Goal: Communication & Community: Answer question/provide support

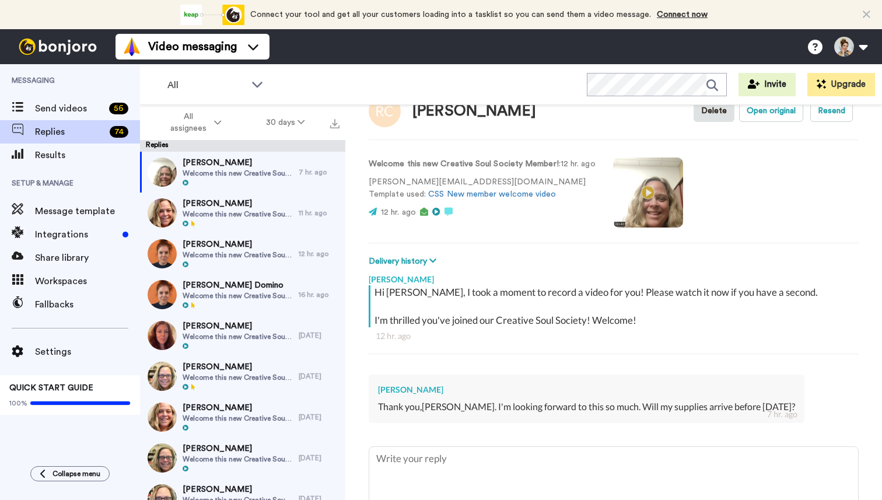
scroll to position [105, 0]
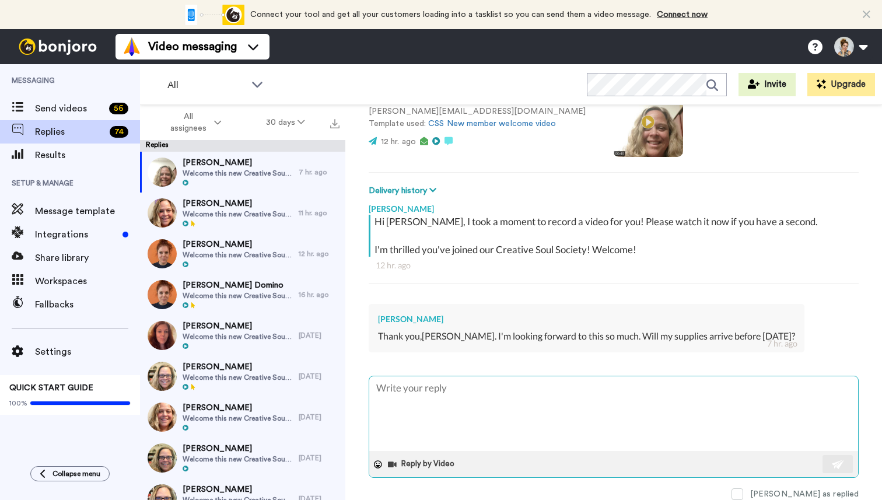
type textarea "x"
type textarea "H"
type textarea "x"
type textarea "Hi"
type textarea "x"
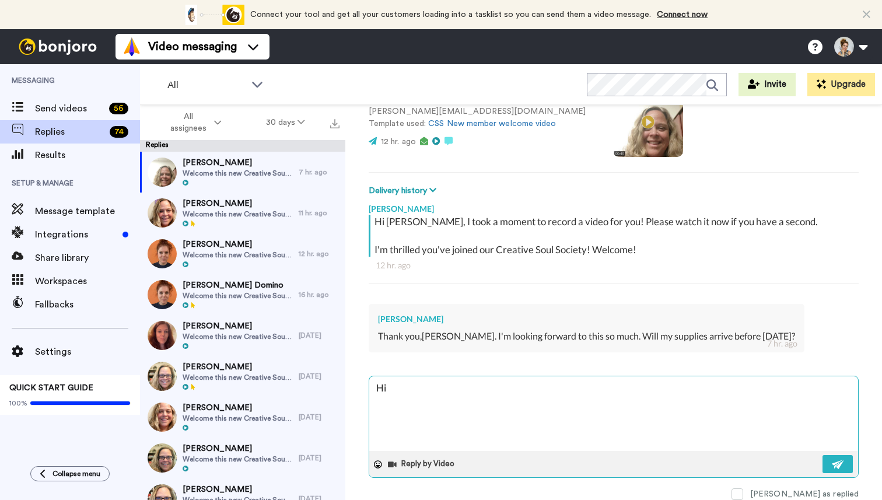
type textarea "Hi"
type textarea "x"
type textarea "Hi Re"
type textarea "x"
type textarea "Hi Reb"
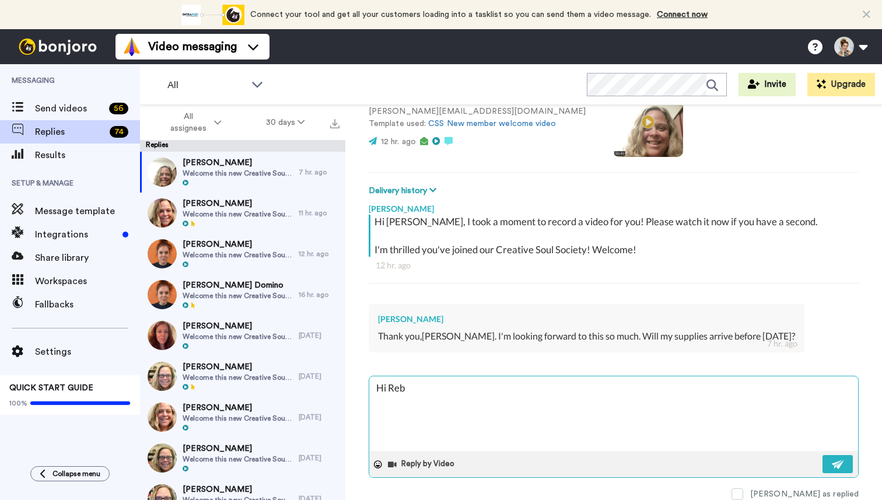
type textarea "x"
type textarea "Hi Rebe"
type textarea "x"
type textarea "Hi Rebec"
type textarea "x"
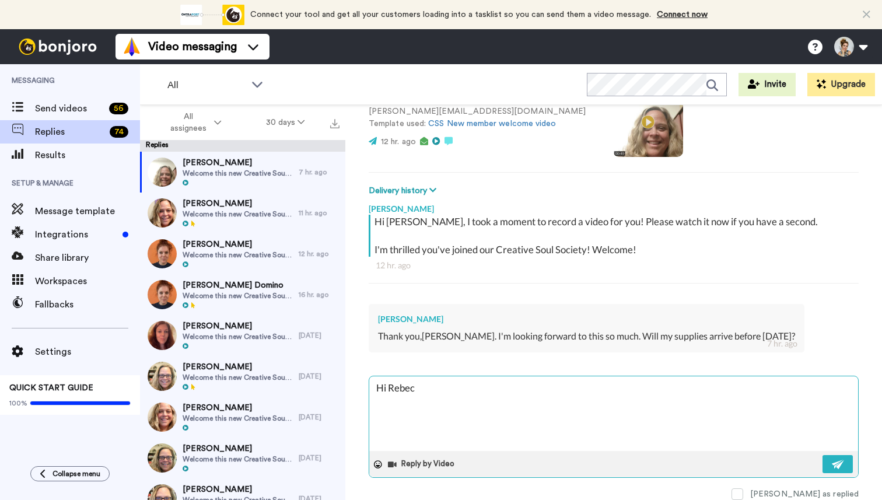
type textarea "Hi Rebecc"
type textarea "x"
type textarea "Hi Rebecca"
type textarea "x"
type textarea "Hi Rebecca,"
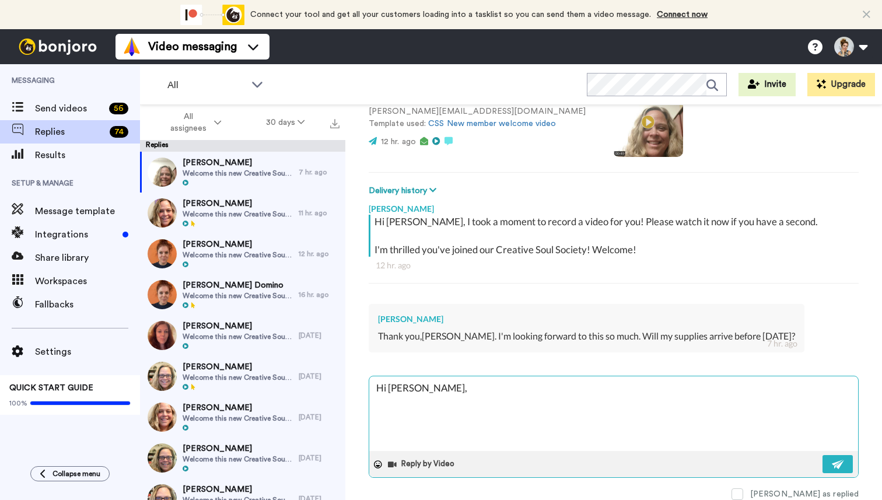
type textarea "x"
type textarea "Hi Rebecca,"
type textarea "x"
type textarea "Hi Rebecca, t"
type textarea "x"
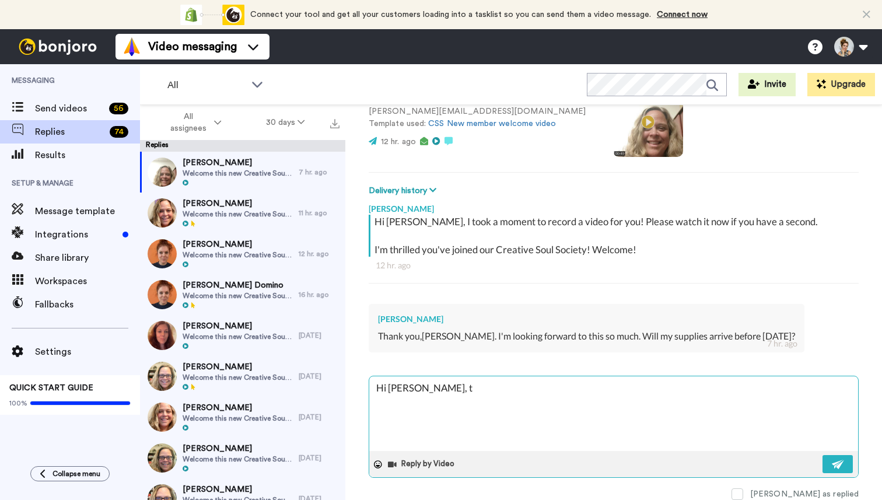
type textarea "Hi Rebecca, t"
type textarea "x"
type textarea "Hi Rebecca, t"
type textarea "x"
type textarea "Hi Rebecca,"
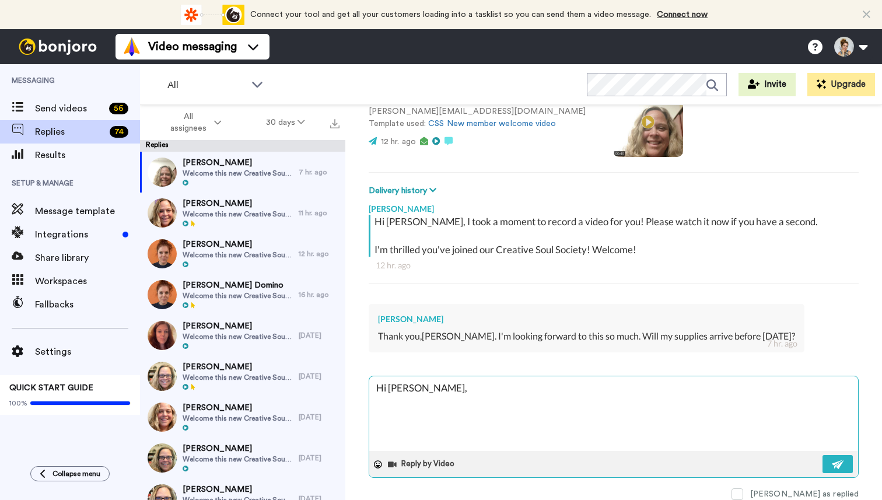
type textarea "x"
type textarea "Hi Rebecca, i"
type textarea "x"
type textarea "Hi Rebecca, it"
type textarea "x"
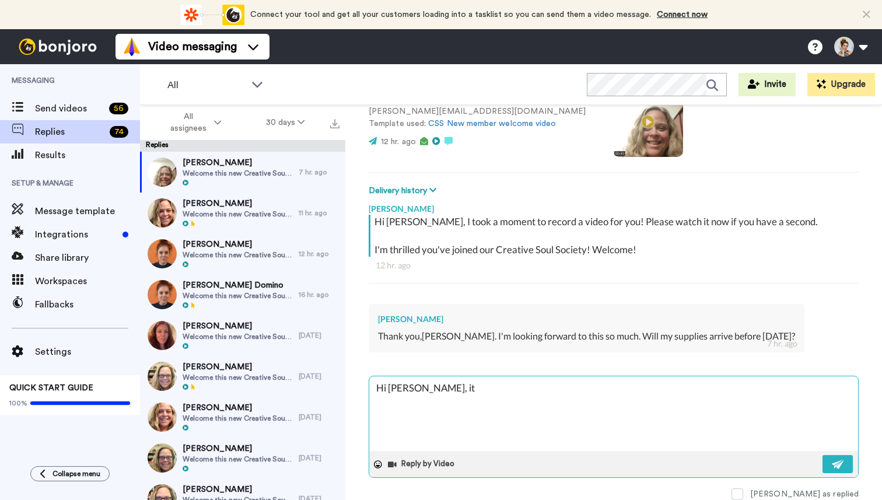
type textarea "Hi Rebecca, it l"
type textarea "x"
type textarea "Hi Rebecca, it lo"
type textarea "x"
type textarea "Hi Rebecca, it loo"
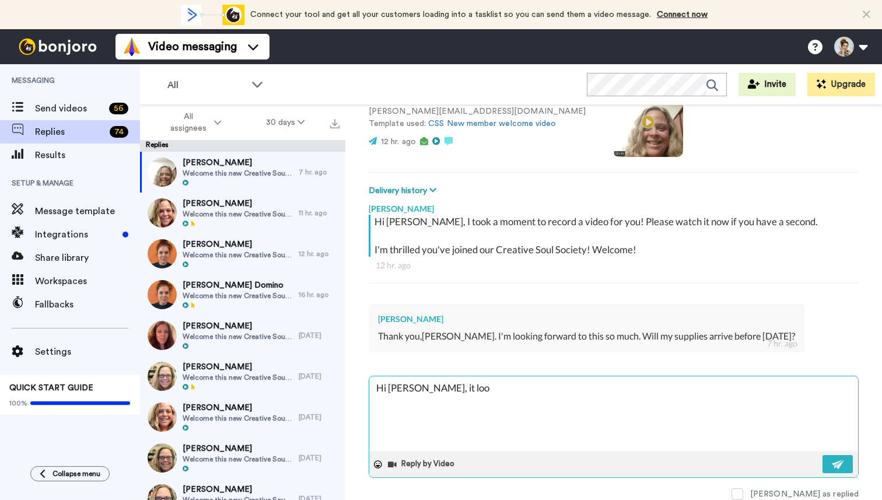
type textarea "x"
type textarea "Hi Rebecca, it look"
type textarea "x"
type textarea "Hi Rebecca, it looks"
type textarea "x"
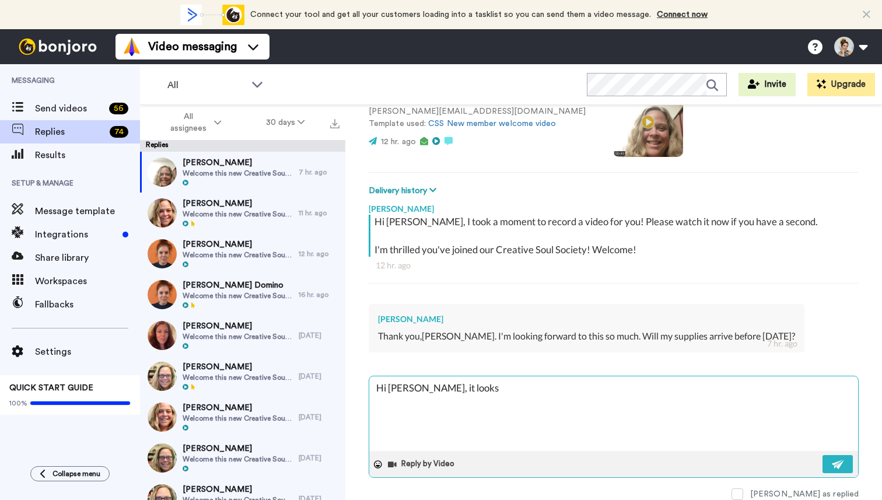
type textarea "Hi Rebecca, it looks"
type textarea "x"
type textarea "Hi Rebecca, it looks l"
type textarea "x"
type textarea "Hi Rebecca, it looks li"
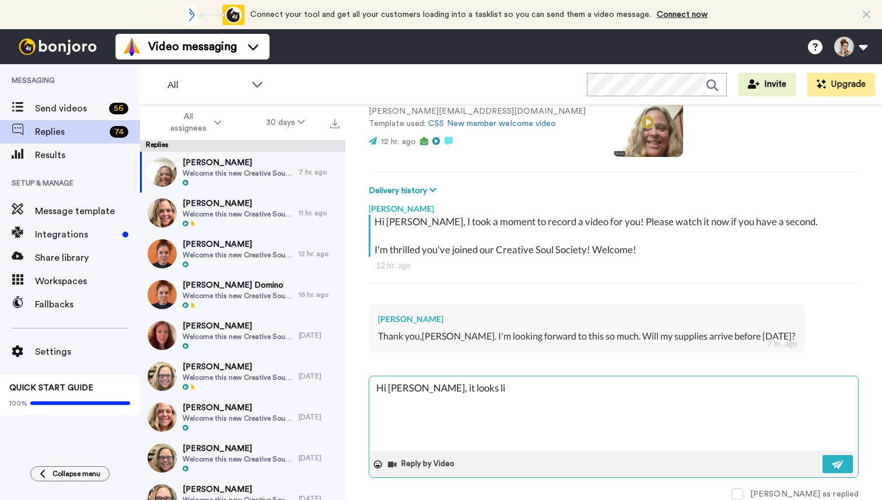
type textarea "x"
type textarea "Hi Rebecca, it looks lik"
type textarea "x"
type textarea "Hi Rebecca, it looks like"
type textarea "x"
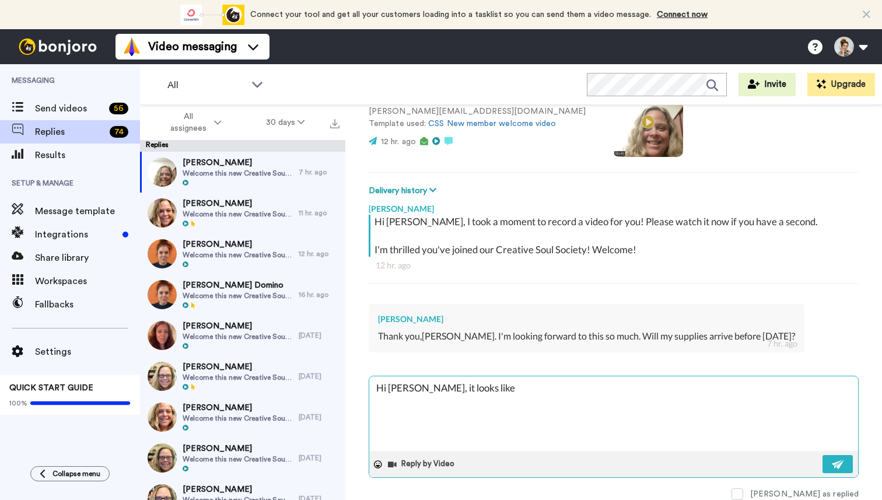
type textarea "Hi Rebecca, it looks like"
type textarea "x"
type textarea "Hi Rebecca, it looks like y"
type textarea "x"
type textarea "Hi Rebecca, it looks like yo"
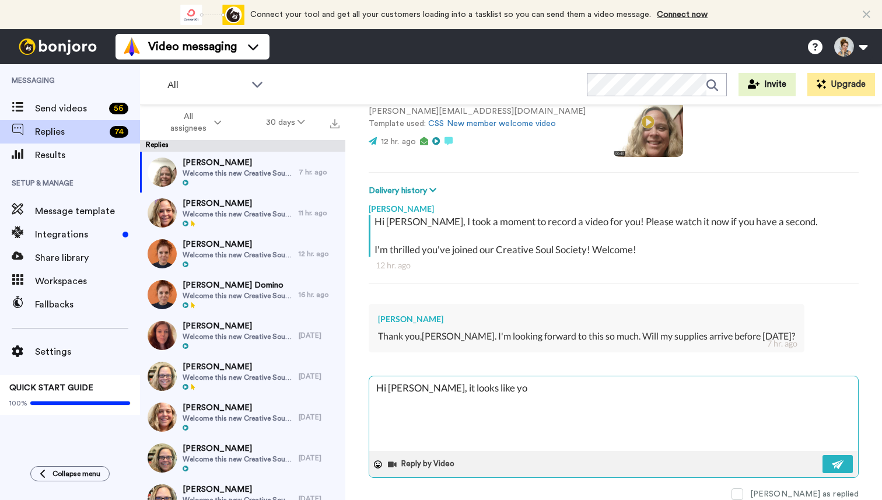
type textarea "x"
type textarea "Hi Rebecca, it looks like you"
type textarea "x"
type textarea "Hi Rebecca, it looks like you"
type textarea "x"
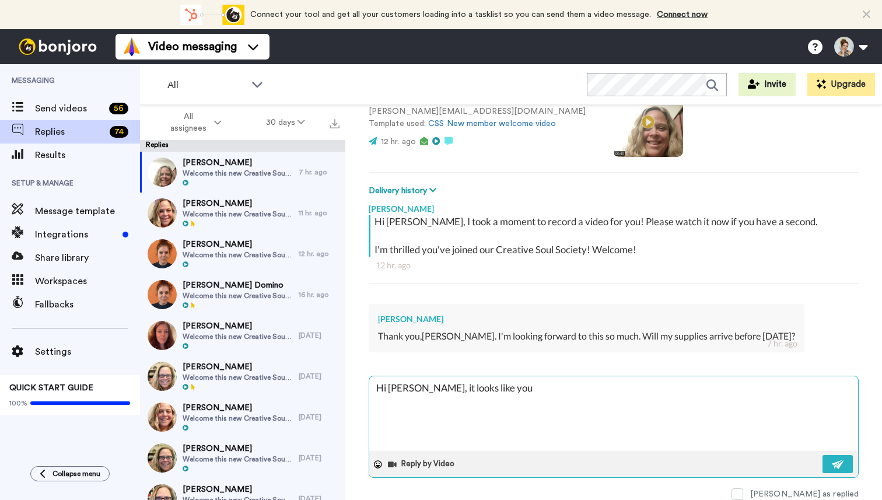
type textarea "Hi Rebecca, it looks like you u"
type textarea "x"
type textarea "Hi Rebecca, it looks like you up"
type textarea "x"
type textarea "Hi Rebecca, it looks like you upg"
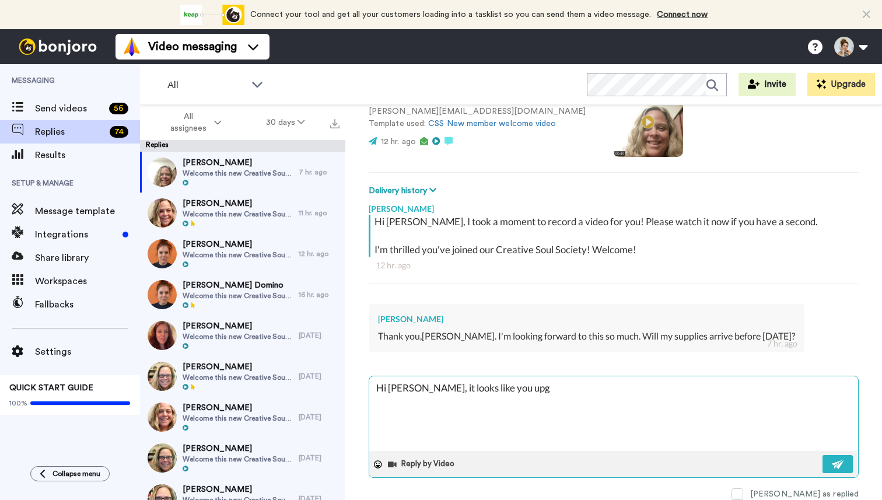
type textarea "x"
type textarea "Hi Rebecca, it looks like you upgr"
type textarea "x"
type textarea "Hi Rebecca, it looks like you upgra"
type textarea "x"
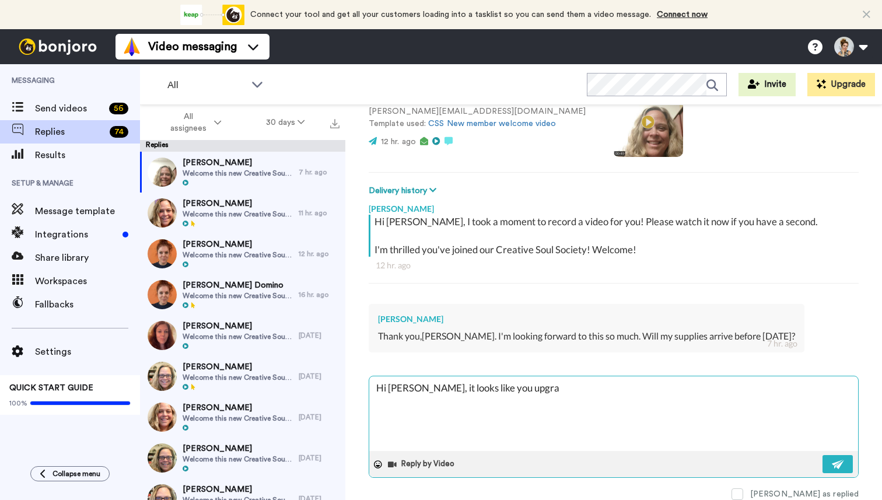
type textarea "Hi Rebecca, it looks like you upgrad"
type textarea "x"
type textarea "Hi Rebecca, it looks like you upgrade"
type textarea "x"
type textarea "Hi Rebecca, it looks like you upgraded"
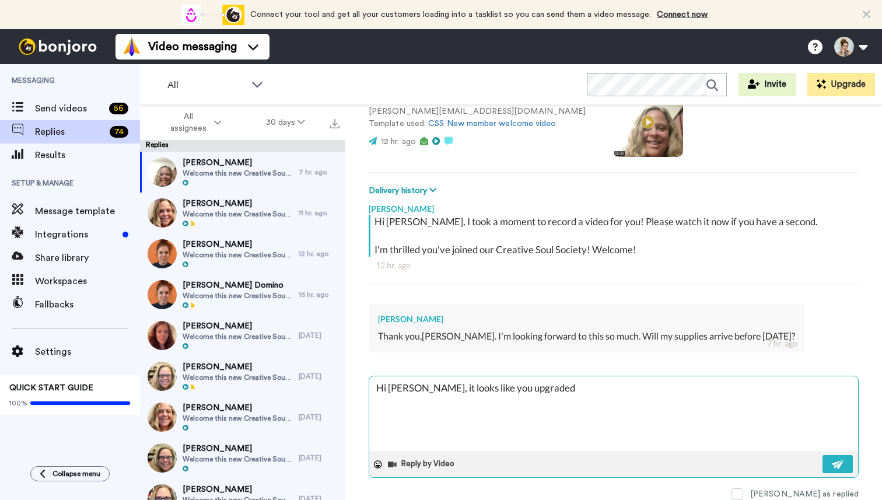
type textarea "x"
type textarea "Hi Rebecca, it looks like you upgraded"
type textarea "x"
type textarea "Hi Rebecca, it looks like you upgraded t"
type textarea "x"
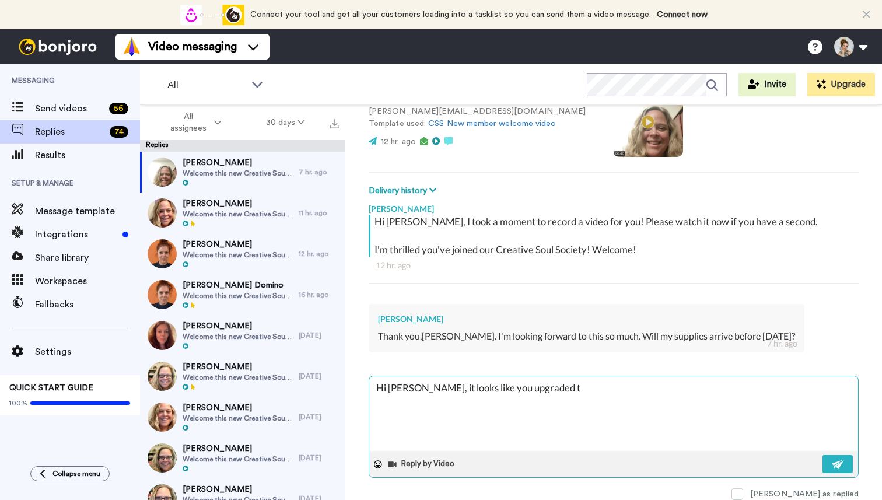
type textarea "Hi Rebecca, it looks like you upgraded to"
type textarea "x"
type textarea "Hi Rebecca, it looks like you upgraded to"
type textarea "x"
type textarea "Hi Rebecca, it looks like you upgraded to V"
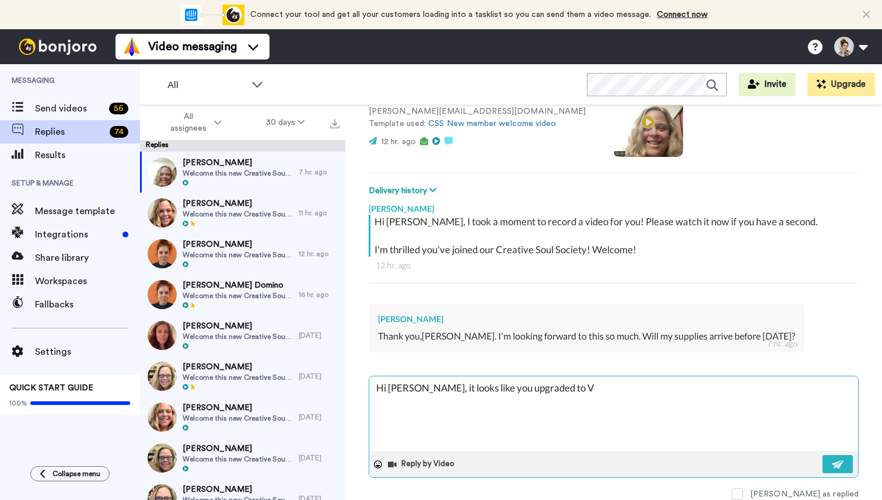
type textarea "x"
type textarea "Hi Rebecca, it looks like you upgraded to VI"
type textarea "x"
type textarea "Hi Rebecca, it looks like you upgraded to VIP"
type textarea "x"
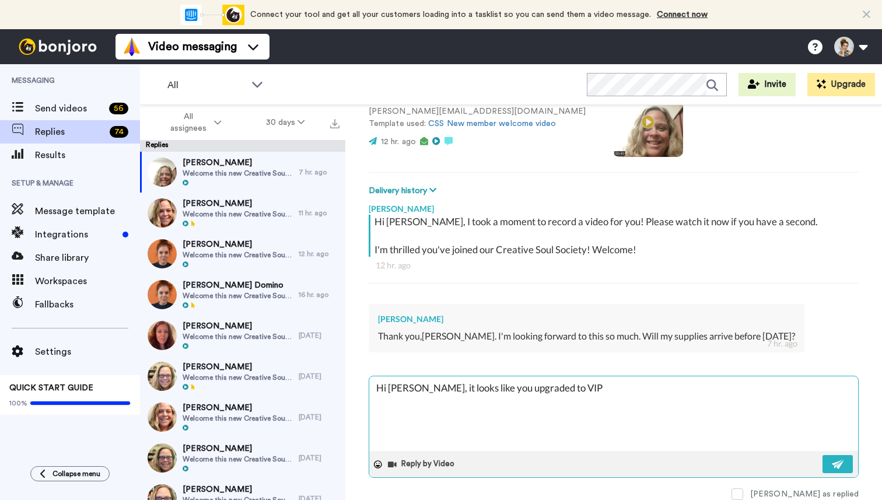
type textarea "Hi Rebecca, it looks like you upgraded to VIP"
type textarea "x"
type textarea "Hi Rebecca, it looks like you upgraded to VIP t"
type textarea "x"
type textarea "Hi Rebecca, it looks like you upgraded to VIP to"
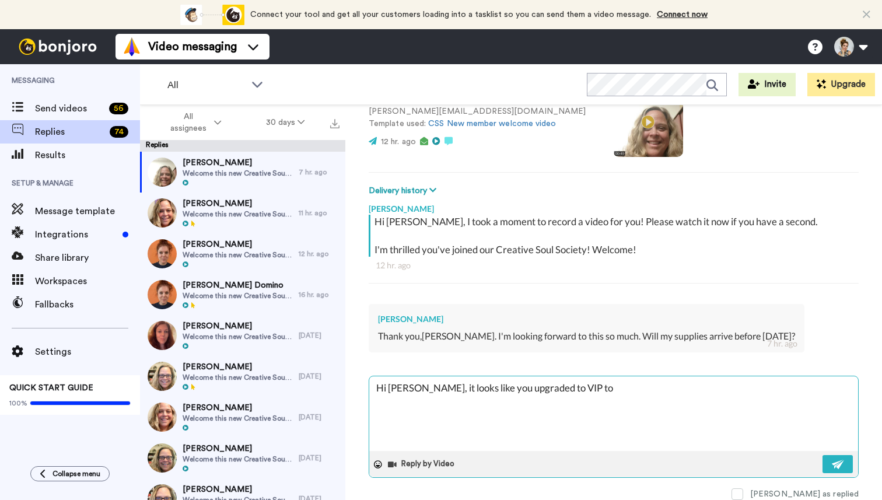
type textarea "x"
type textarea "Hi Rebecca, it looks like you upgraded to VIP tod"
type textarea "x"
type textarea "Hi Rebecca, it looks like you upgraded to VIP to"
type textarea "x"
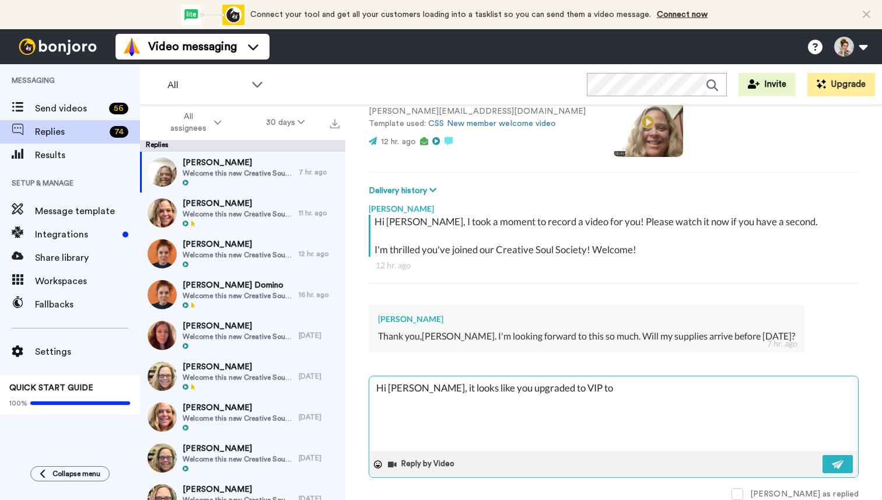
type textarea "Hi Rebecca, it looks like you upgraded to VIP t"
type textarea "x"
type textarea "Hi Rebecca, it looks like you upgraded to VIP"
type textarea "x"
type textarea "Hi Rebecca, it looks like you upgraded to VIP y"
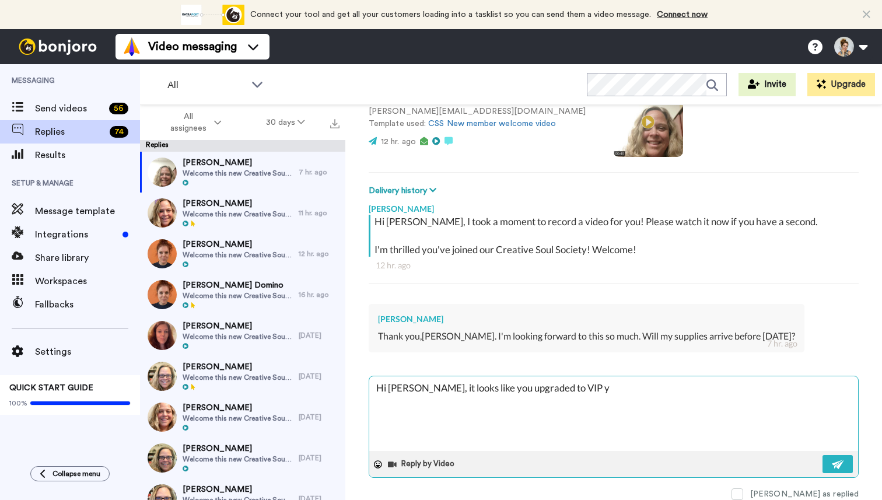
type textarea "x"
type textarea "Hi Rebecca, it looks like you upgraded to VIP ye"
type textarea "x"
type textarea "Hi Rebecca, it looks like you upgraded to VIP yes"
type textarea "x"
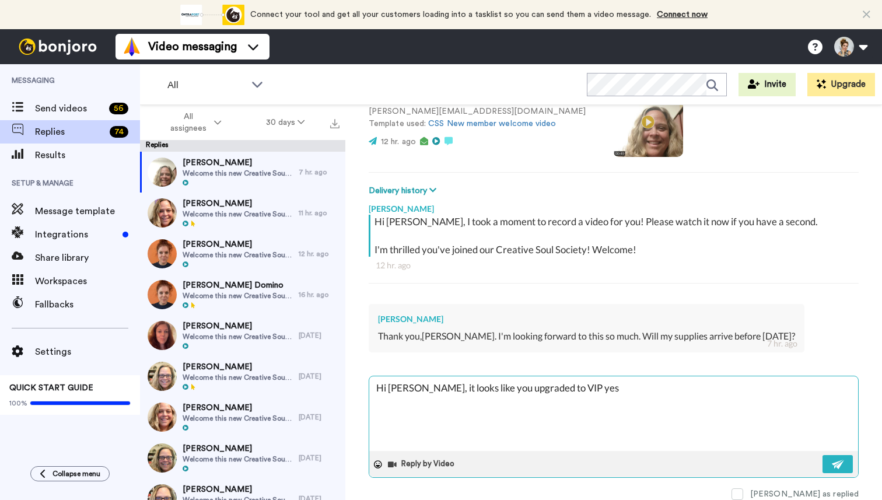
type textarea "Hi Rebecca, it looks like you upgraded to VIP yest"
type textarea "x"
type textarea "Hi Rebecca, it looks like you upgraded to VIP yeste"
type textarea "x"
type textarea "Hi Rebecca, it looks like you upgraded to VIP yester"
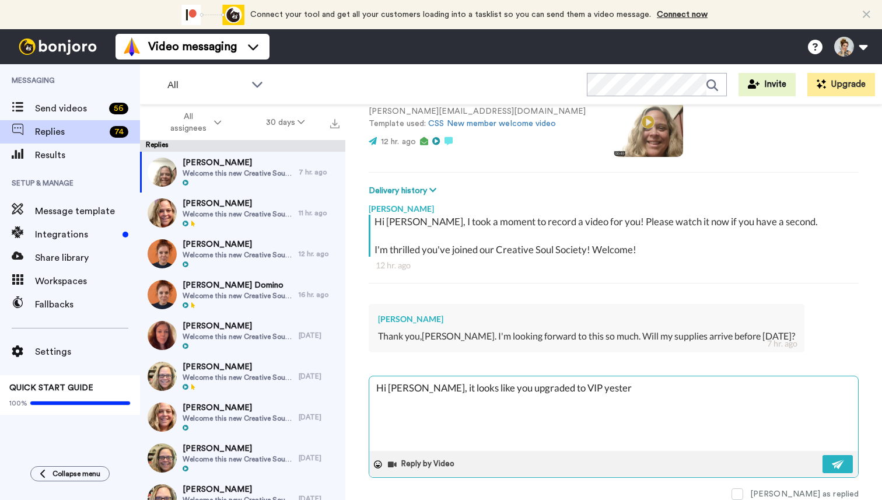
type textarea "x"
type textarea "Hi Rebecca, it looks like you upgraded to VIP yesterd"
type textarea "x"
type textarea "Hi Rebecca, it looks like you upgraded to VIP yesterda"
type textarea "x"
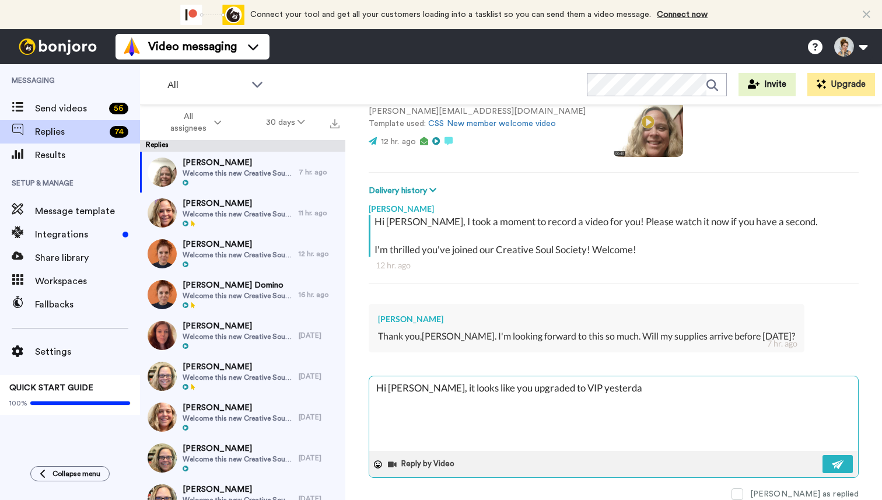
type textarea "Hi Rebecca, it looks like you upgraded to VIP yesterday"
type textarea "x"
type textarea "Hi Rebecca, it looks like you upgraded to VIP yesterday."
type textarea "x"
type textarea "Hi Rebecca, it looks like you upgraded to VIP yesterday."
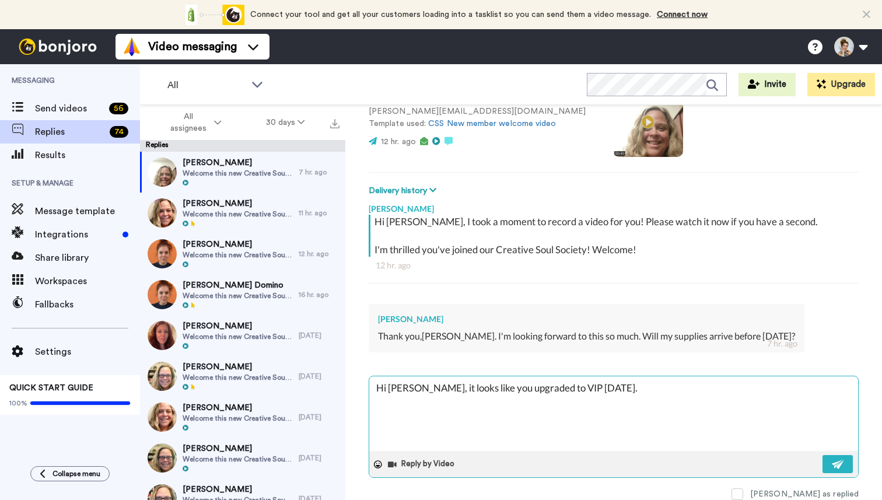
type textarea "x"
type textarea "Hi Rebecca, it looks like you upgraded to VIP yesterday. W"
type textarea "x"
type textarea "Hi Rebecca, it looks like you upgraded to VIP yesterday. We"
type textarea "x"
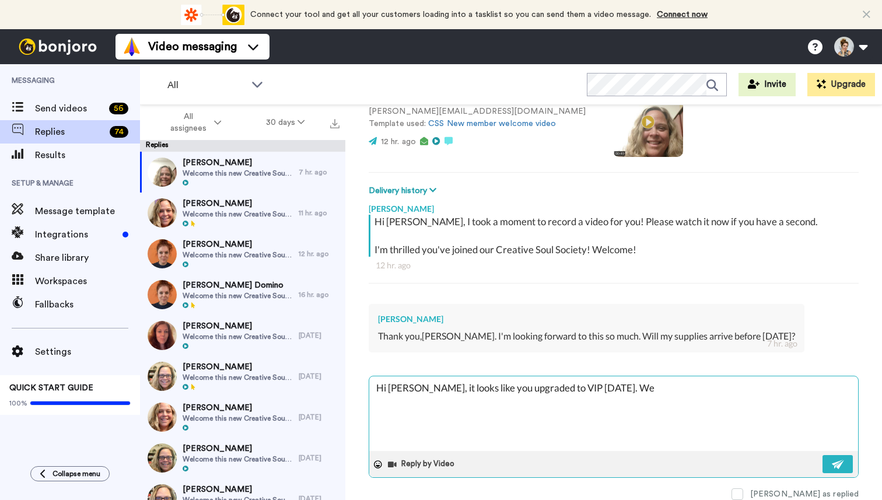
type textarea "Hi Rebecca, it looks like you upgraded to VIP yesterday. We"
type textarea "x"
type textarea "Hi Rebecca, it looks like you upgraded to VIP yesterday. We w"
type textarea "x"
type textarea "Hi Rebecca, it looks like you upgraded to VIP yesterday. We wi"
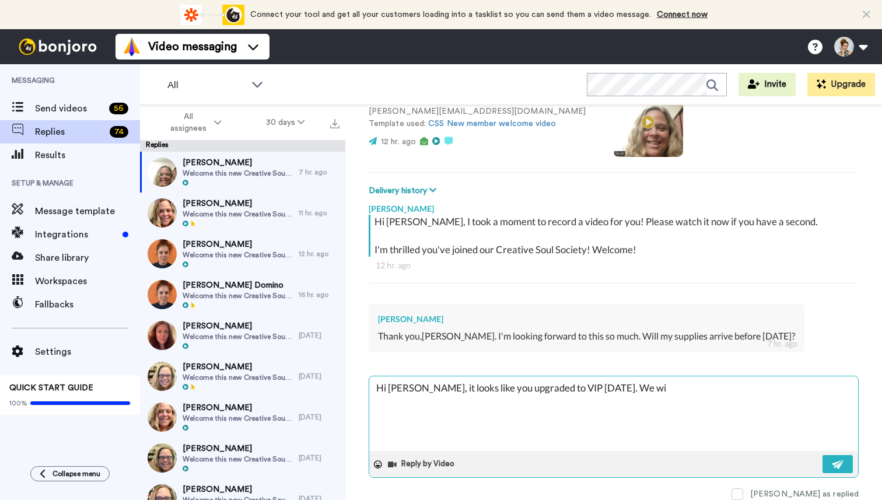
type textarea "x"
type textarea "Hi Rebecca, it looks like you upgraded to VIP yesterday. We wil"
type textarea "x"
type textarea "Hi Rebecca, it looks like you upgraded to VIP yesterday. We will"
type textarea "x"
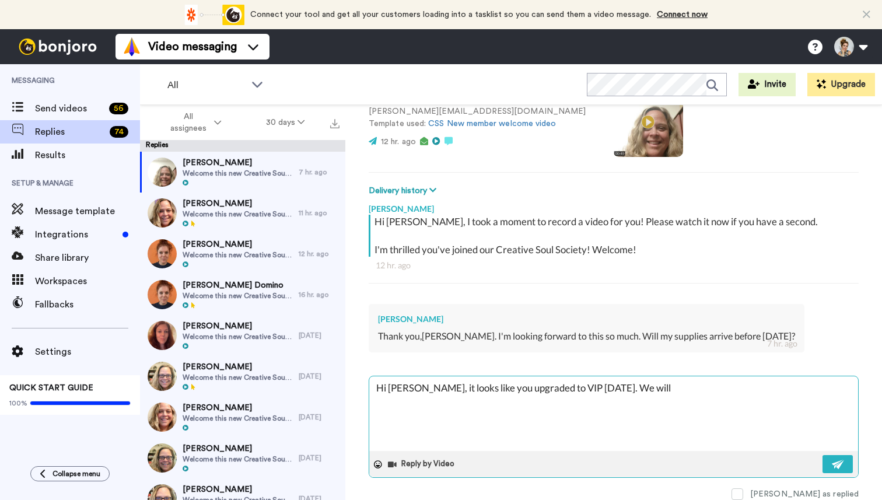
type textarea "Hi Rebecca, it looks like you upgraded to VIP yesterday. We will"
type textarea "x"
type textarea "Hi Rebecca, it looks like you upgraded to VIP yesterday. We will s"
type textarea "x"
type textarea "Hi Rebecca, it looks like you upgraded to VIP yesterday. We will sh"
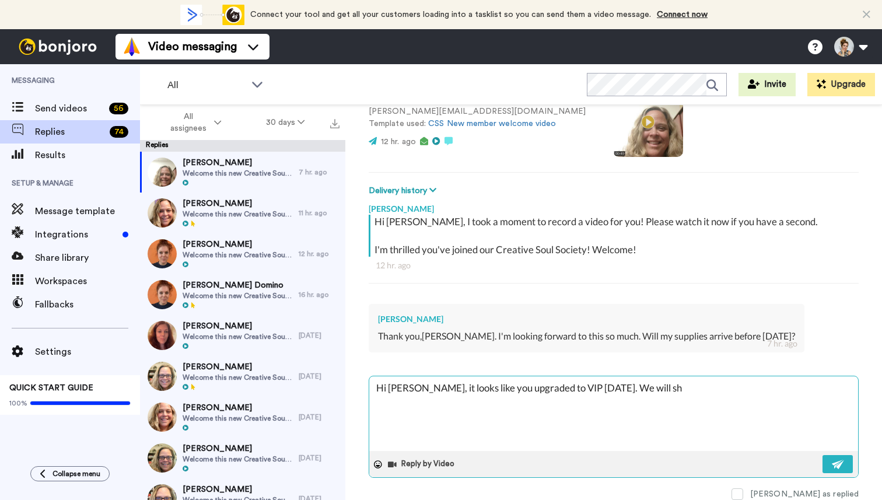
type textarea "x"
type textarea "Hi Rebecca, it looks like you upgraded to VIP yesterday. We will shi"
type textarea "x"
type textarea "Hi Rebecca, it looks like you upgraded to VIP yesterday. We will ship"
type textarea "x"
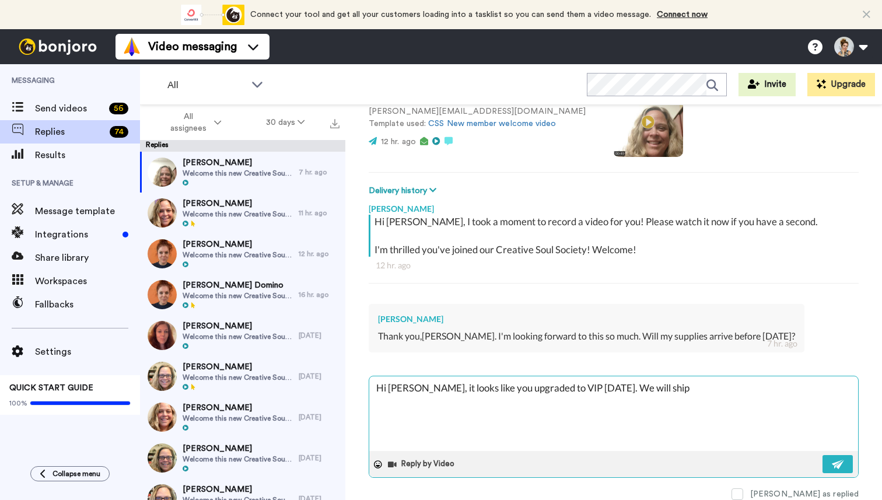
type textarea "Hi Rebecca, it looks like you upgraded to VIP yesterday. We will ship o"
type textarea "x"
type textarea "Hi Rebecca, it looks like you upgraded to VIP yesterday. We will ship ou"
type textarea "x"
type textarea "Hi Rebecca, it looks like you upgraded to VIP yesterday. We will ship our"
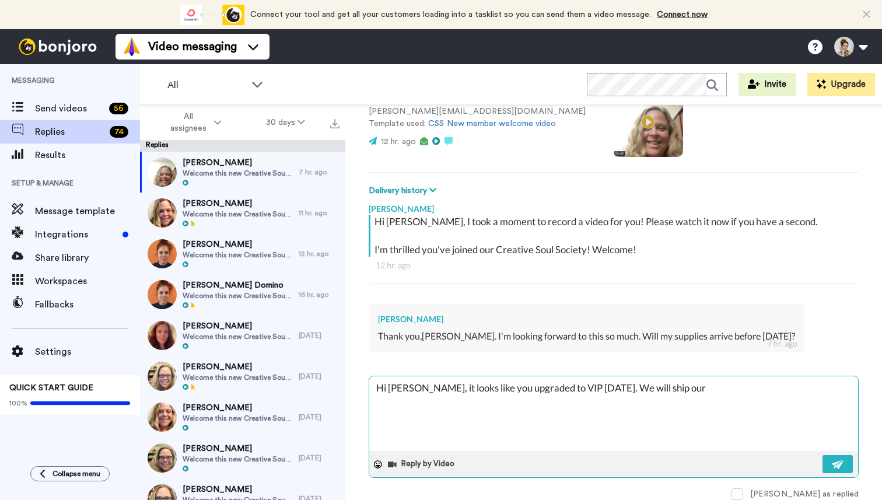
type textarea "x"
type textarea "Hi Rebecca, it looks like you upgraded to VIP yesterday. We will ship our"
type textarea "x"
type textarea "Hi Rebecca, it looks like you upgraded to VIP yesterday. We will ship our t"
type textarea "x"
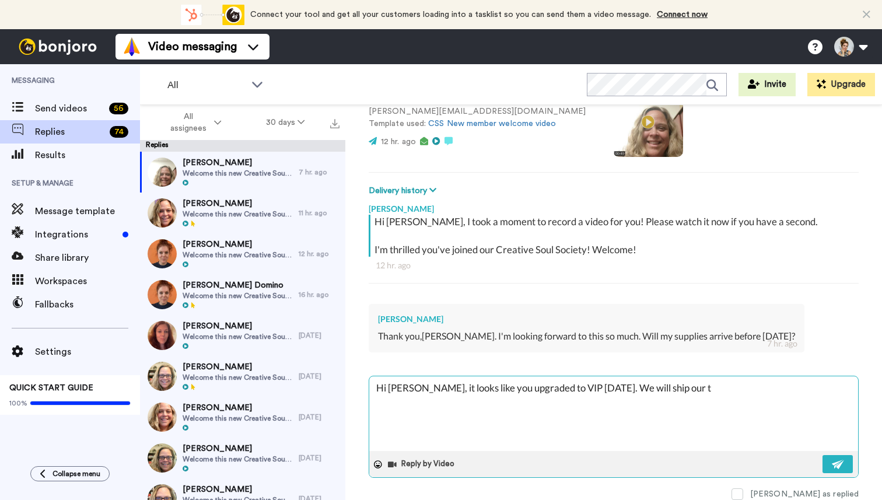
type textarea "Hi Rebecca, it looks like you upgraded to VIP yesterday. We will ship our"
type textarea "x"
type textarea "Hi Rebecca, it looks like you upgraded to VIP yesterday. We will ship our"
type textarea "x"
type textarea "Hi Rebecca, it looks like you upgraded to VIP yesterday. We will ship ou"
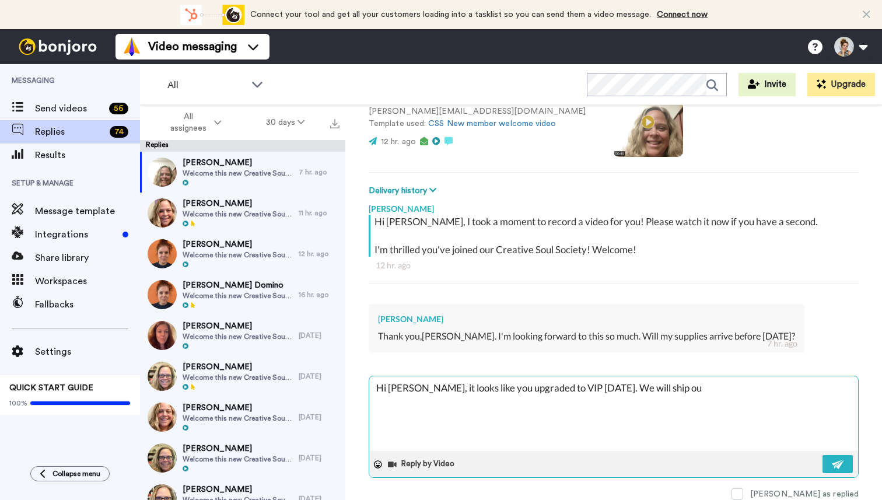
type textarea "x"
type textarea "Hi Rebecca, it looks like you upgraded to VIP yesterday. We will ship out"
type textarea "x"
type textarea "Hi Rebecca, it looks like you upgraded to VIP yesterday. We will ship out"
type textarea "x"
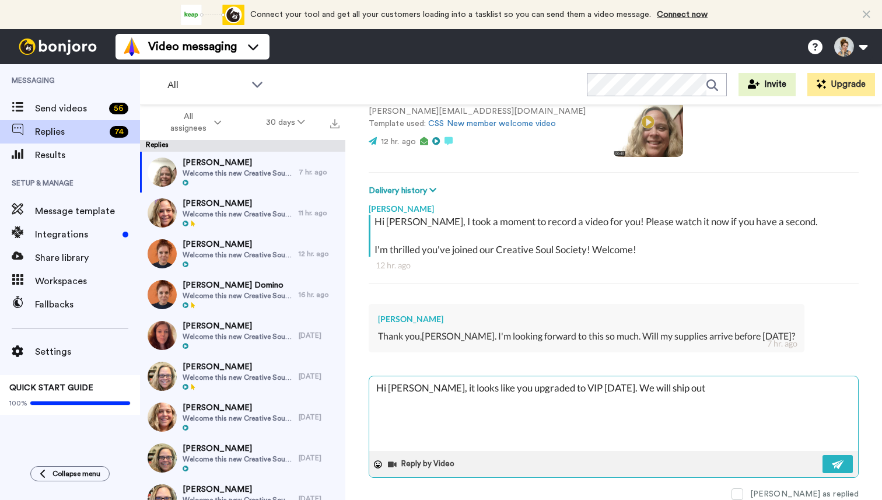
type textarea "Hi Rebecca, it looks like you upgraded to VIP yesterday. We will ship out y"
type textarea "x"
type textarea "Hi Rebecca, it looks like you upgraded to VIP yesterday. We will ship out yo"
type textarea "x"
type textarea "Hi Rebecca, it looks like you upgraded to VIP yesterday. We will ship out you"
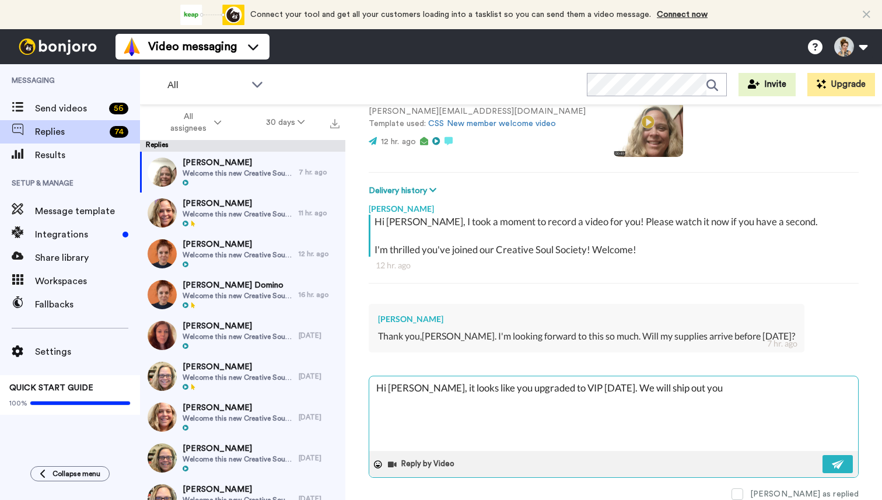
type textarea "x"
type textarea "Hi Rebecca, it looks like you upgraded to VIP yesterday. We will ship out your"
type textarea "x"
type textarea "Hi Rebecca, it looks like you upgraded to VIP yesterday. We will ship out your"
type textarea "x"
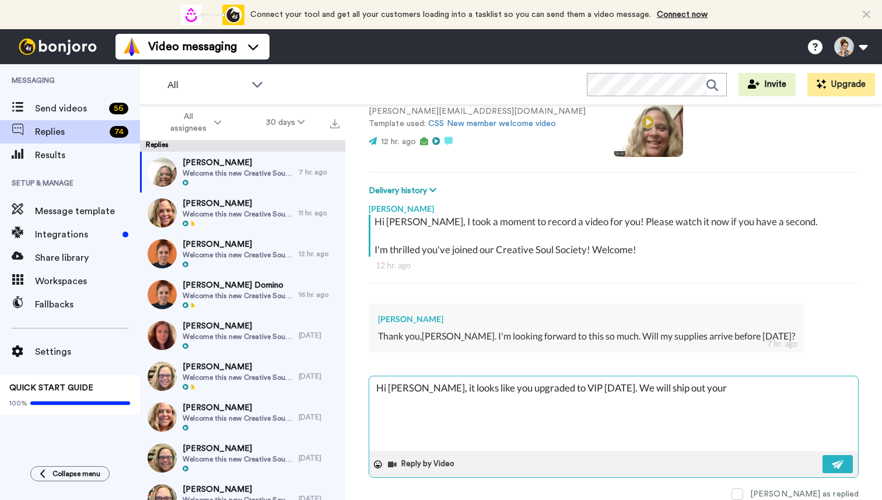
type textarea "Hi Rebecca, it looks like you upgraded to VIP yesterday. We will ship out your j"
type textarea "x"
type textarea "Hi Rebecca, it looks like you upgraded to VIP yesterday. We will ship out your …"
type textarea "x"
type textarea "Hi Rebecca, it looks like you upgraded to VIP yesterday. We will ship out your …"
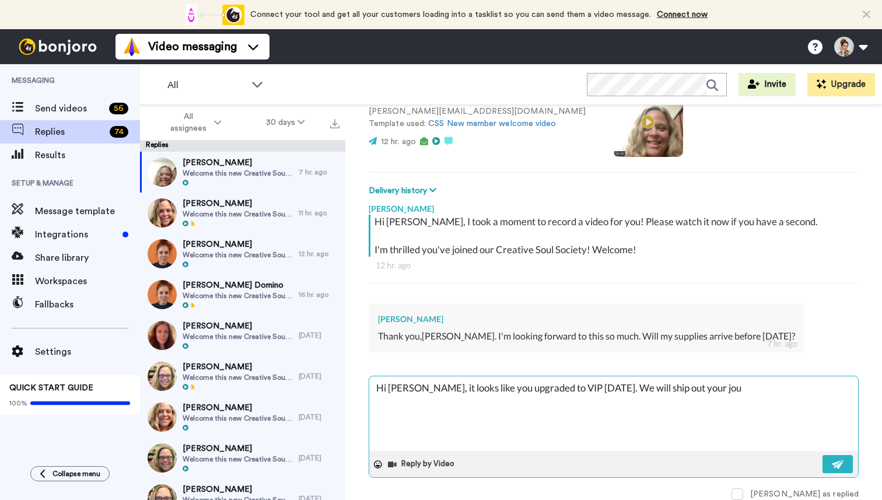
type textarea "x"
type textarea "Hi Rebecca, it looks like you upgraded to VIP yesterday. We will ship out your …"
type textarea "x"
type textarea "Hi Rebecca, it looks like you upgraded to VIP yesterday. We will ship out your …"
type textarea "x"
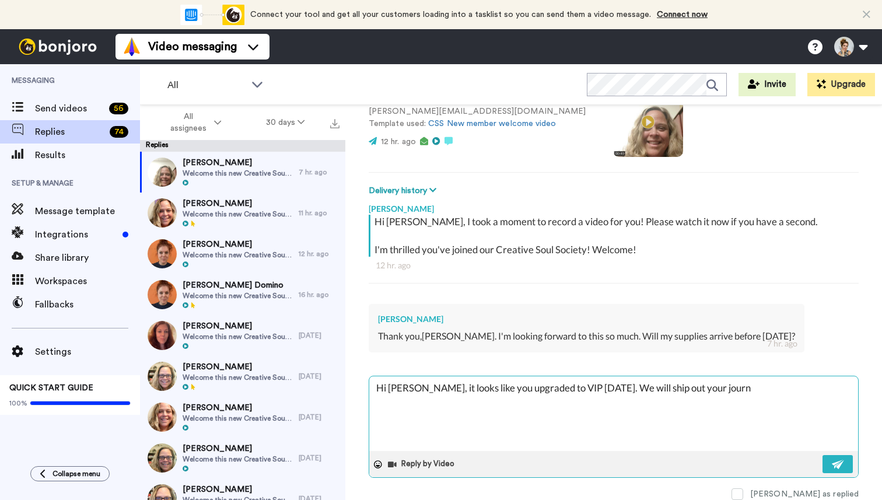
type textarea "Hi Rebecca, it looks like you upgraded to VIP yesterday. We will ship out your …"
type textarea "x"
type textarea "Hi Rebecca, it looks like you upgraded to VIP yesterday. We will ship out your …"
type textarea "x"
type textarea "Hi Rebecca, it looks like you upgraded to VIP yesterday. We will ship out your …"
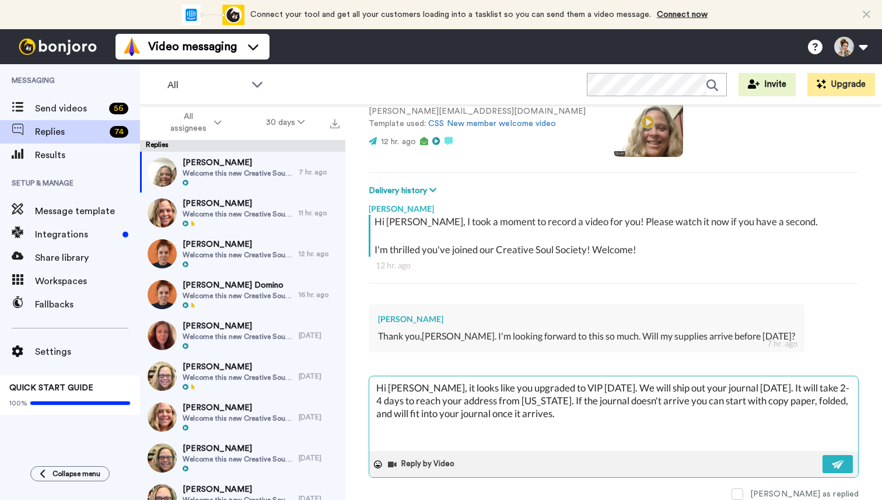
click at [760, 389] on textarea "Hi Rebecca, it looks like you upgraded to VIP yesterday. We will ship out your …" at bounding box center [613, 413] width 489 height 75
click at [649, 416] on textarea "Hi Rebecca, it looks like you upgraded to VIP yesterday. We will ship out your …" at bounding box center [613, 413] width 489 height 75
click at [703, 402] on textarea "Hi Rebecca, it looks like you upgraded to VIP yesterday. We will ship out your …" at bounding box center [613, 413] width 489 height 75
click at [635, 417] on textarea "Hi Rebecca, it looks like you upgraded to VIP yesterday. We will ship out your …" at bounding box center [613, 413] width 489 height 75
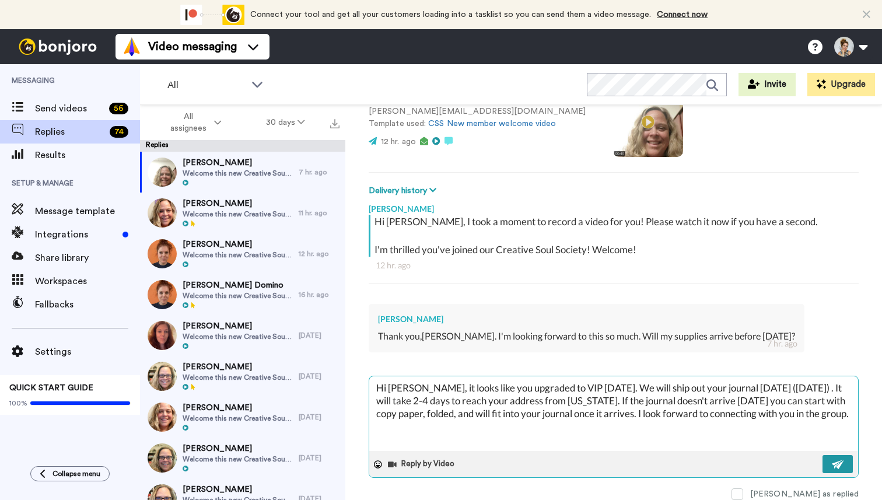
click at [837, 468] on button at bounding box center [838, 464] width 30 height 18
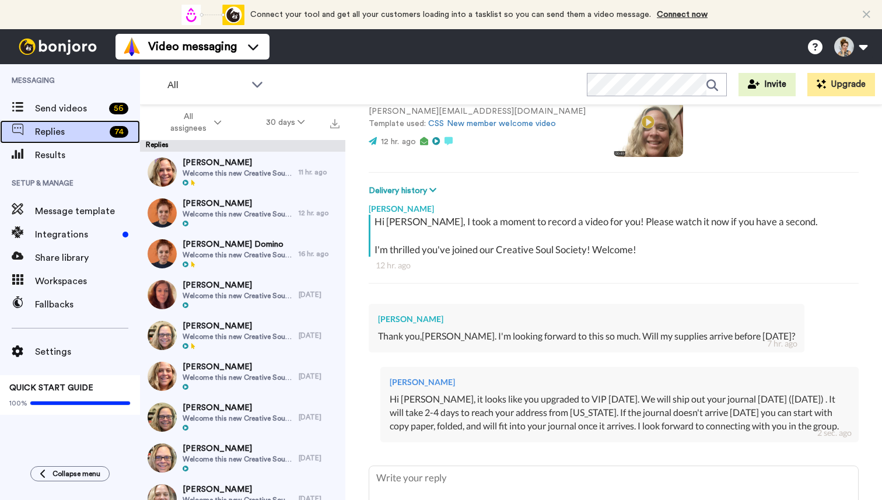
click at [52, 134] on span "Replies" at bounding box center [70, 132] width 70 height 14
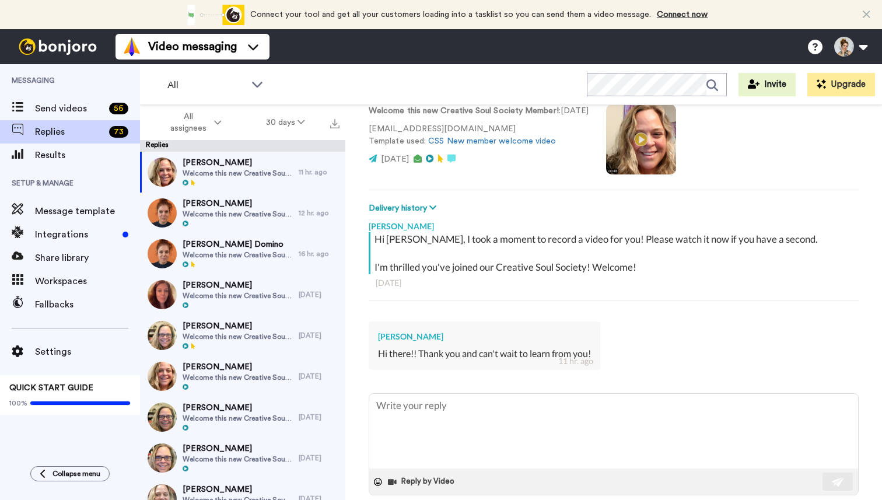
scroll to position [105, 0]
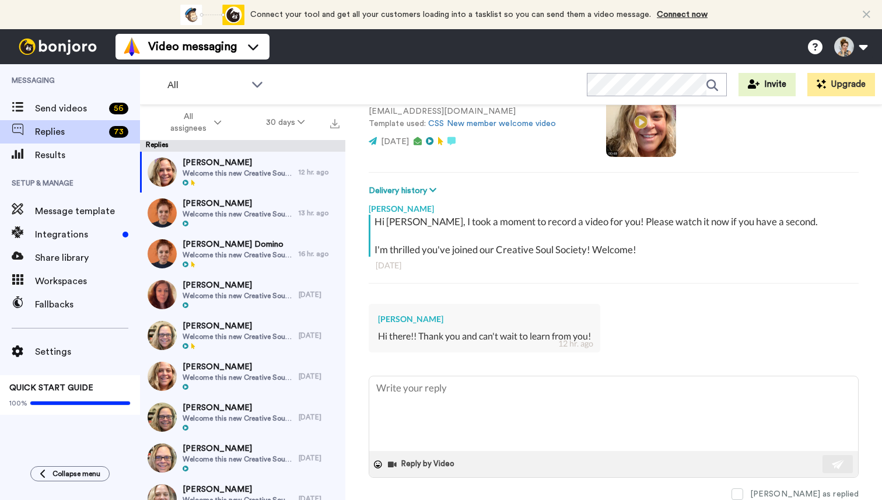
type textarea "x"
click at [67, 109] on span "Send videos" at bounding box center [69, 109] width 69 height 14
